Goal: Find specific page/section: Find specific page/section

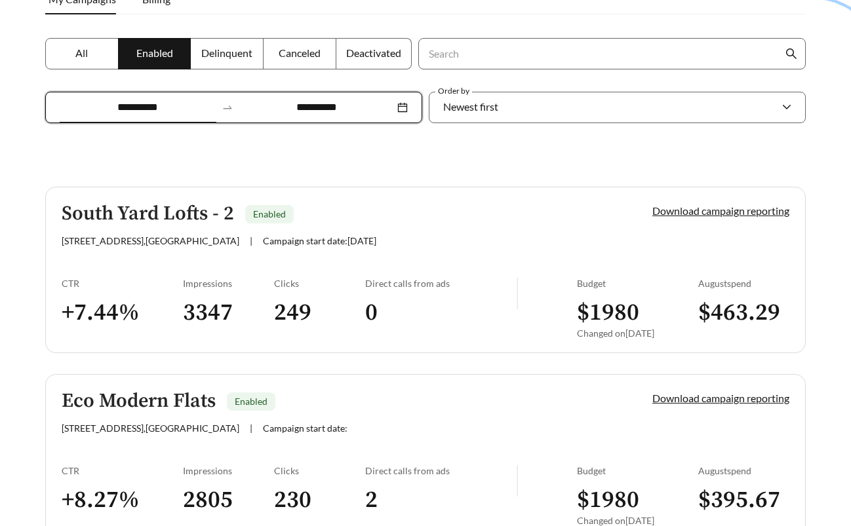
scroll to position [235, 0]
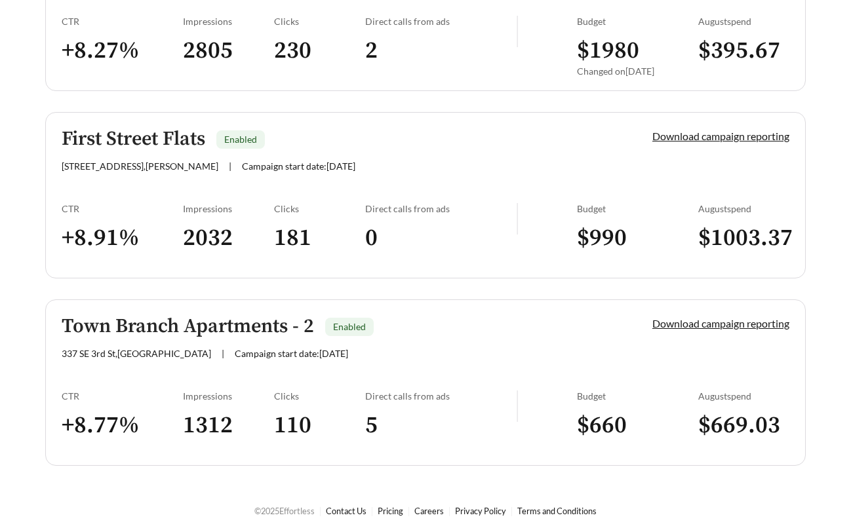
scroll to position [677, 0]
